Goal: Check status

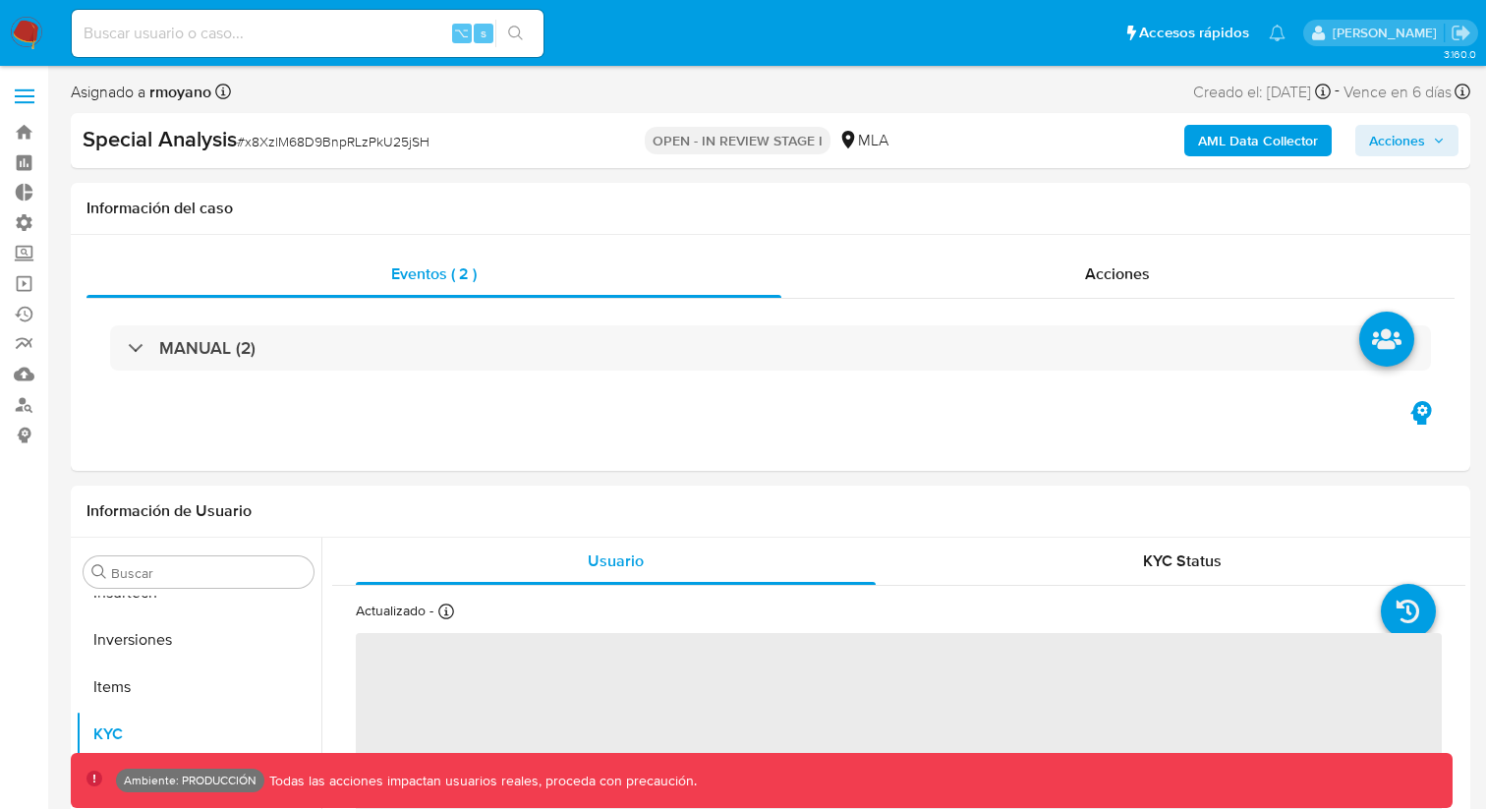
scroll to position [925, 0]
select select "10"
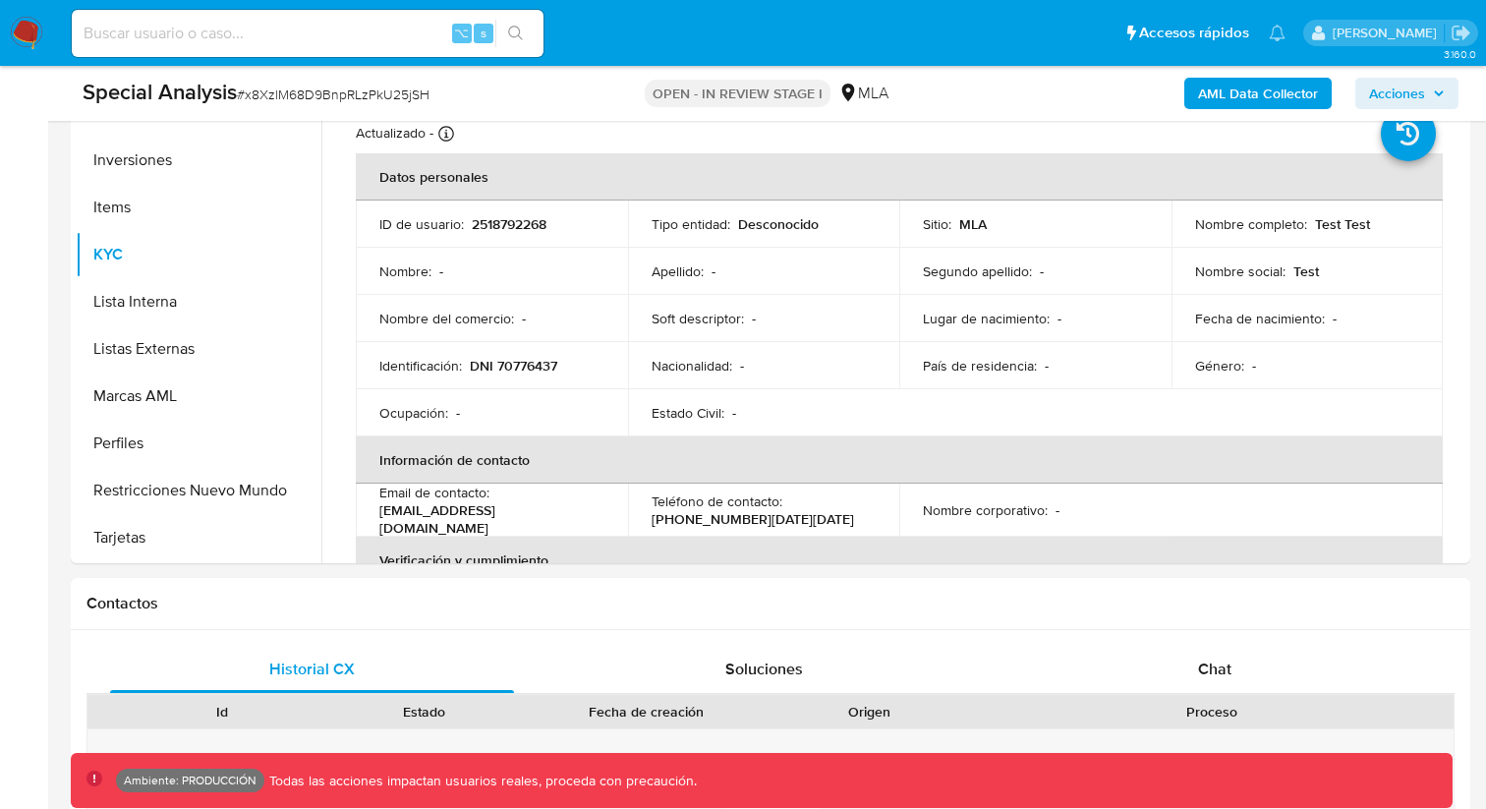
scroll to position [460, 0]
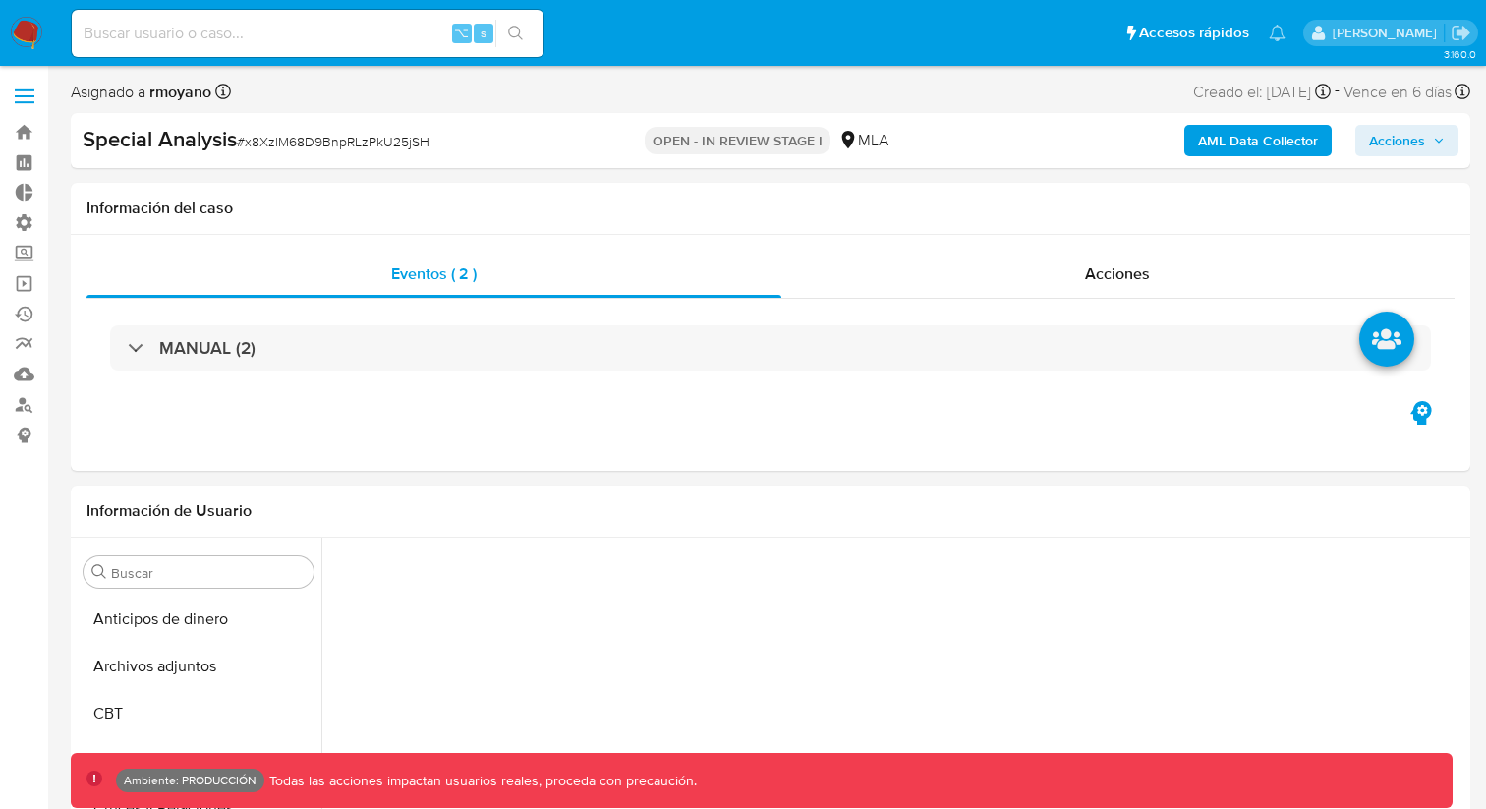
select select "10"
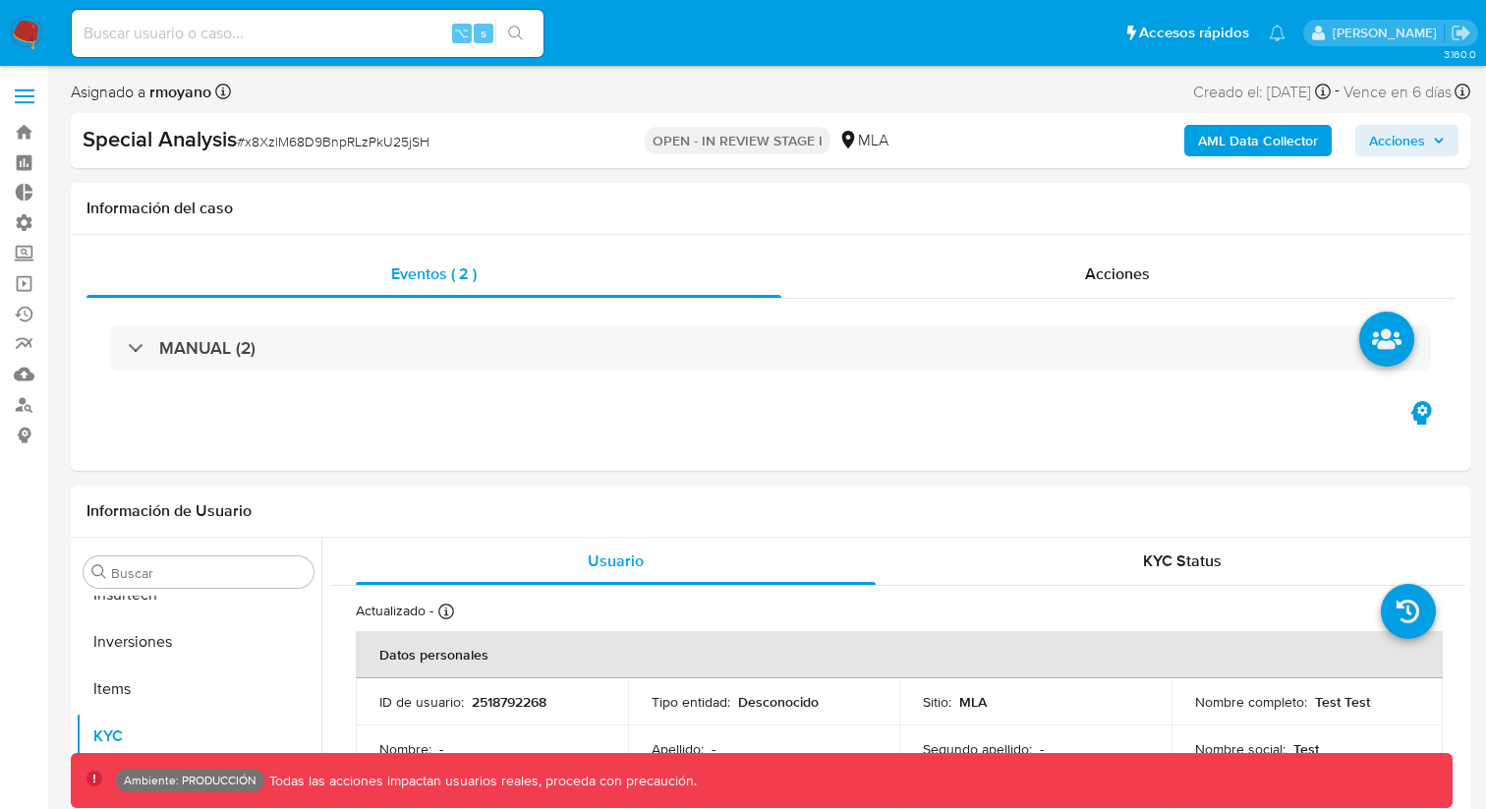
scroll to position [925, 0]
